Goal: Find specific page/section: Find specific page/section

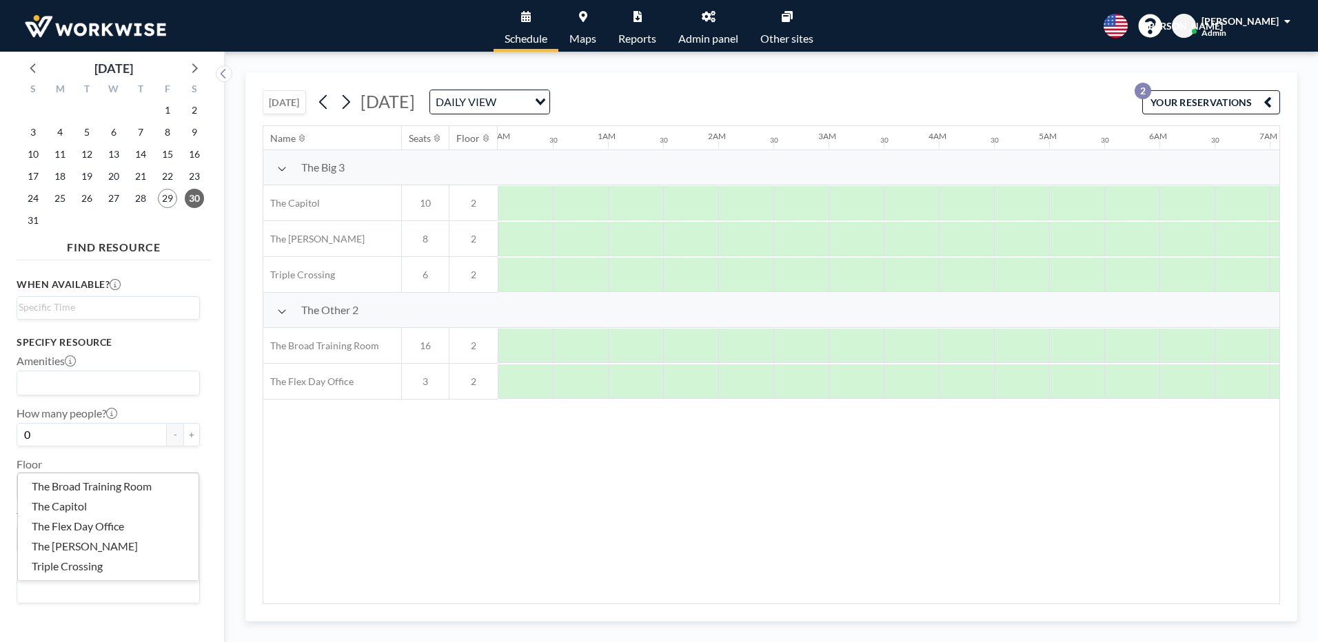
scroll to position [0, 827]
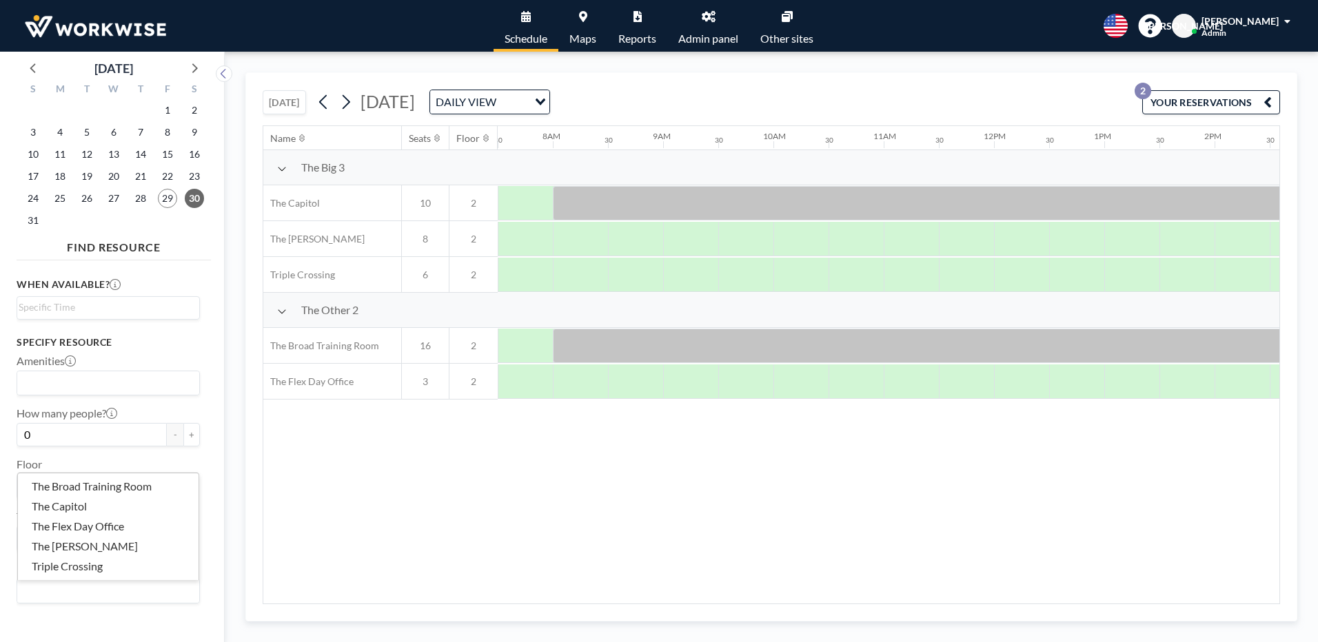
click at [726, 25] on link "Admin panel" at bounding box center [708, 26] width 82 height 52
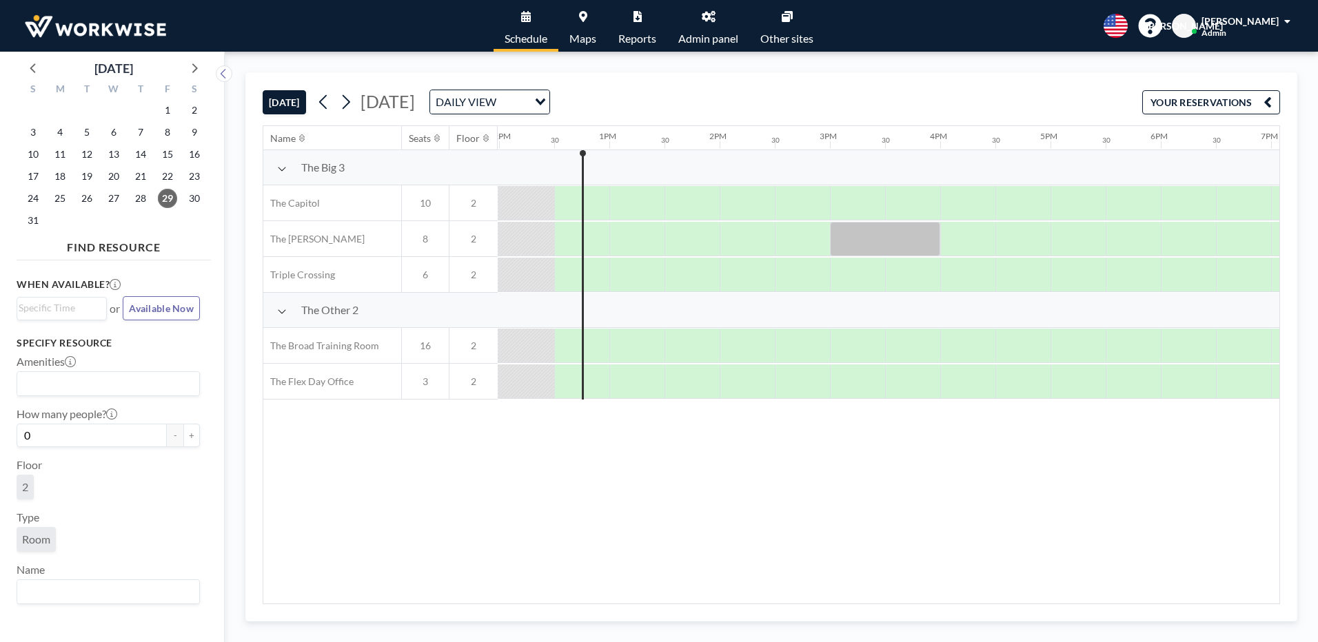
scroll to position [0, 1323]
click at [714, 19] on icon at bounding box center [709, 16] width 14 height 11
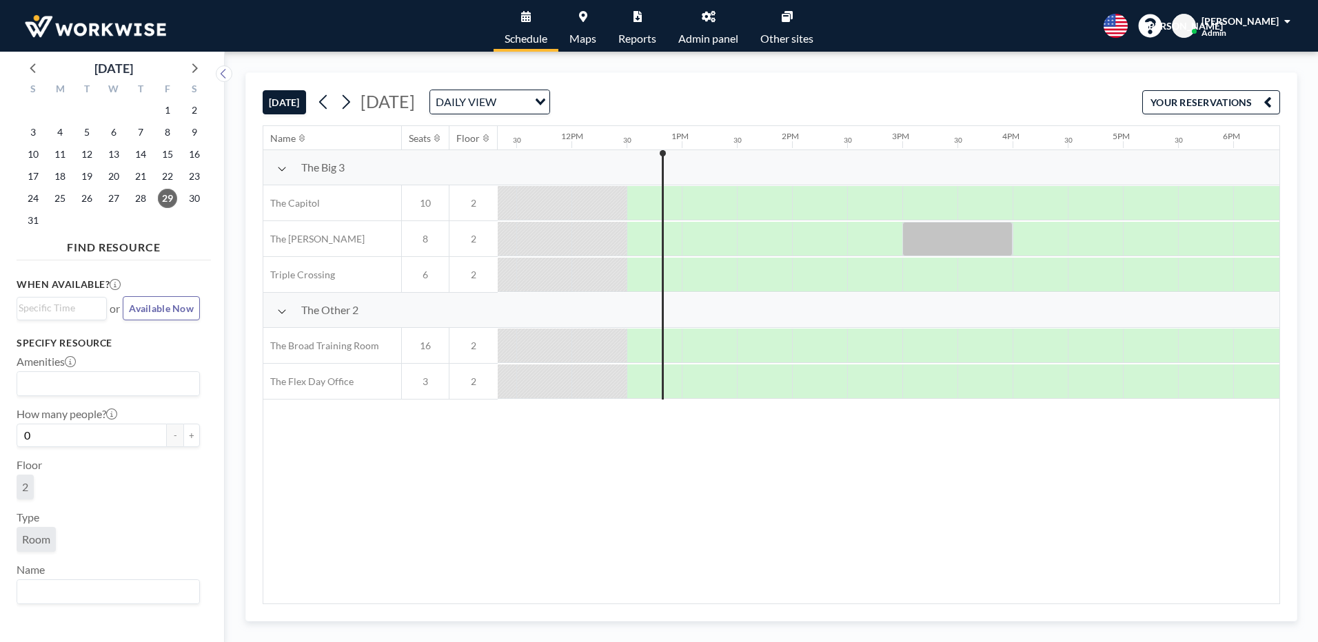
scroll to position [0, 1323]
